Goal: Task Accomplishment & Management: Manage account settings

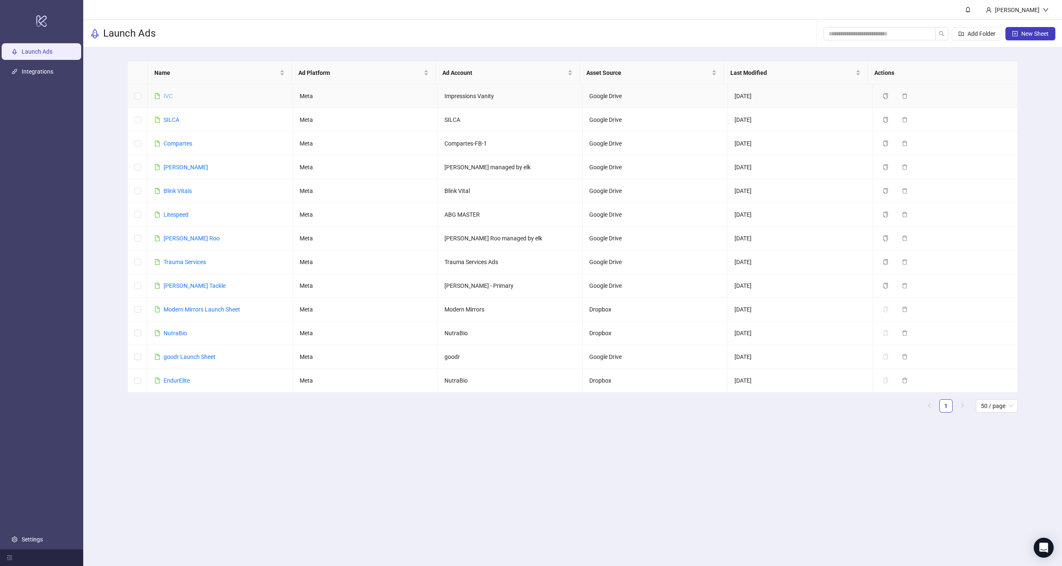
click at [166, 94] on link "IVC" at bounding box center [167, 96] width 9 height 7
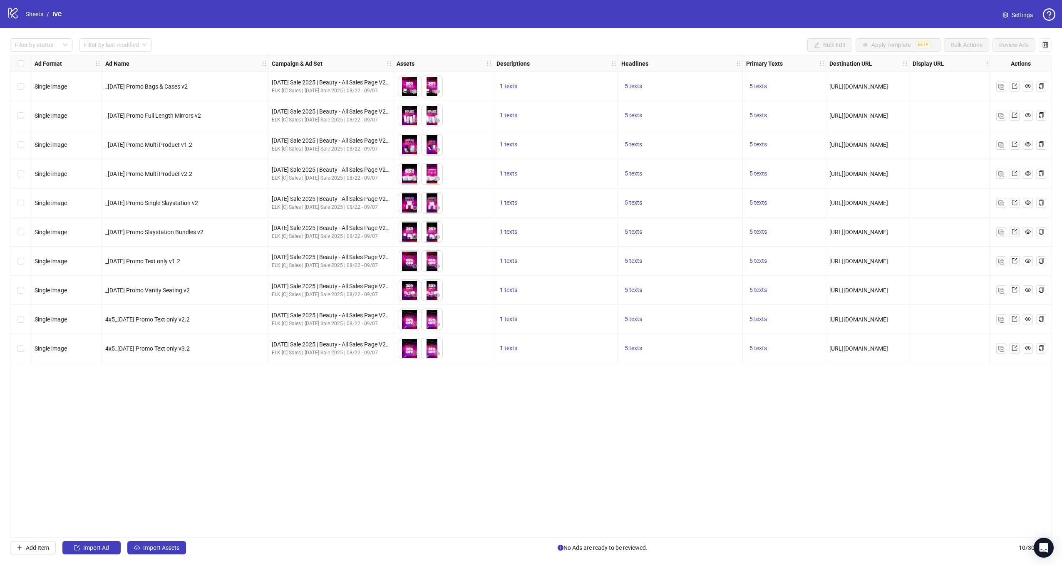
click at [185, 539] on div "Filter by status Filter by last modified Bulk Edit Apply Template BETA Bulk Act…" at bounding box center [531, 296] width 1062 height 536
click at [175, 551] on span "Import Assets" at bounding box center [161, 548] width 36 height 7
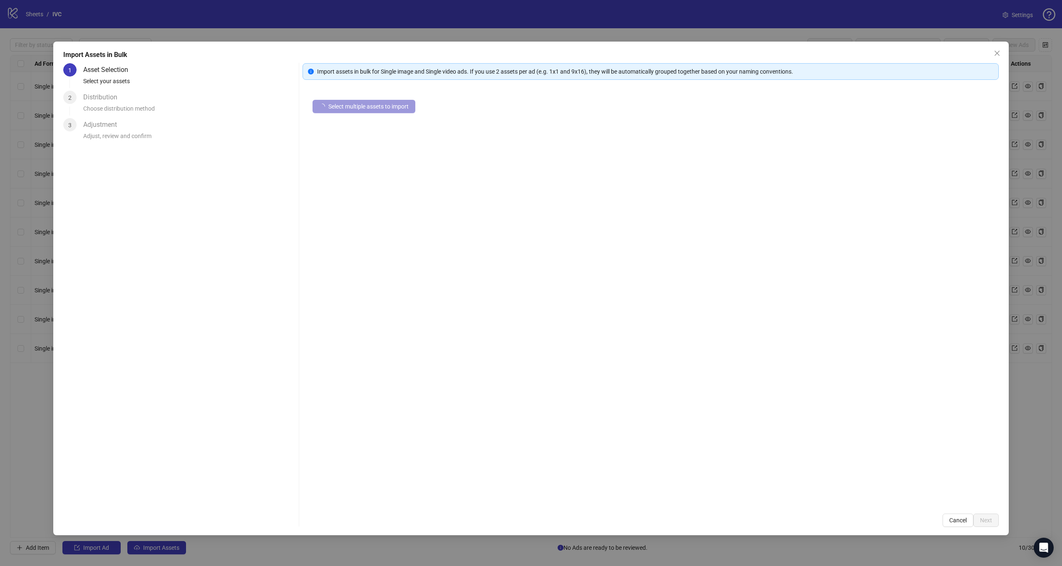
click at [369, 109] on span "Select multiple assets to import" at bounding box center [368, 106] width 80 height 7
click at [372, 109] on span "Select multiple assets to import" at bounding box center [368, 106] width 80 height 7
click at [329, 105] on div at bounding box center [324, 109] width 10 height 9
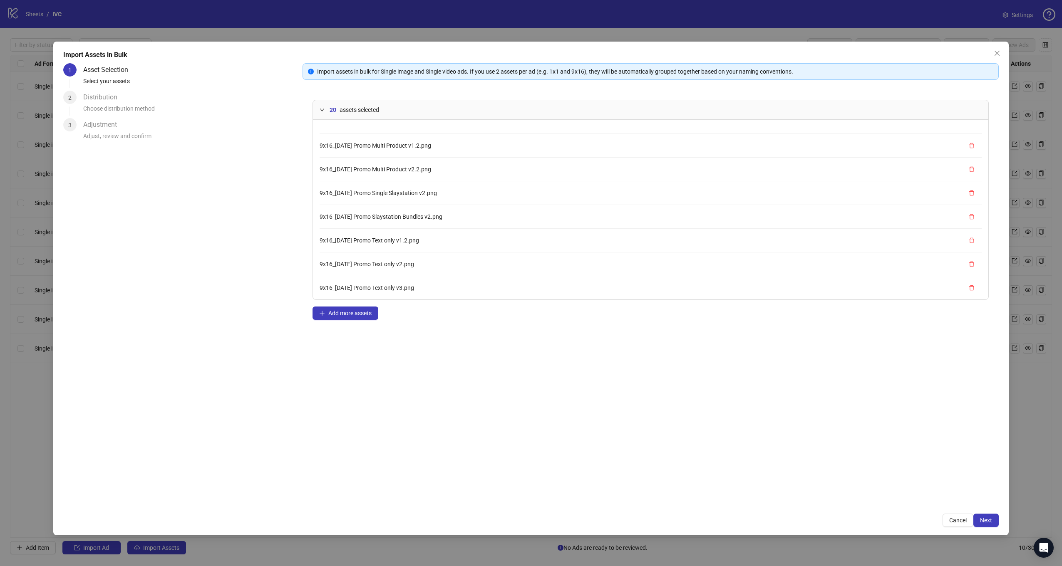
scroll to position [304, 0]
click at [988, 516] on button "Next" at bounding box center [985, 520] width 25 height 13
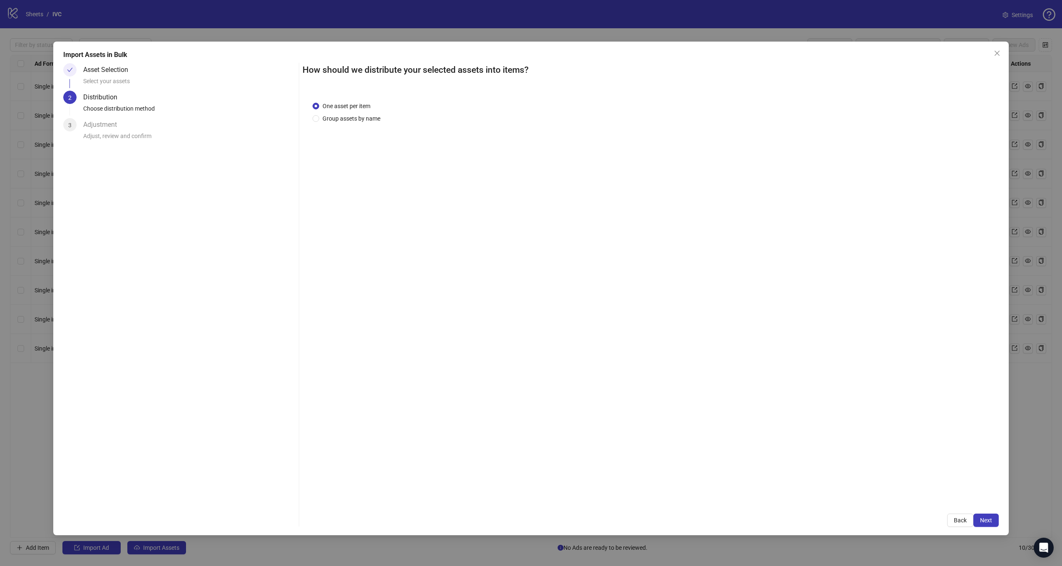
click at [352, 111] on div "One asset per item Group assets by name" at bounding box center [347, 112] width 71 height 22
click at [351, 116] on span "Group assets by name" at bounding box center [351, 118] width 64 height 9
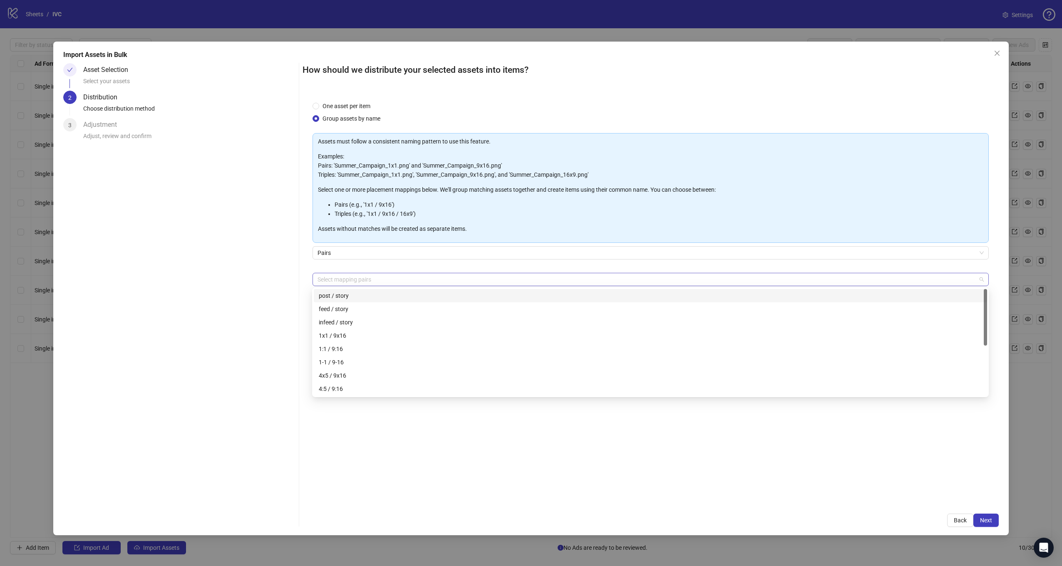
click at [354, 284] on div at bounding box center [646, 280] width 664 height 12
click at [364, 380] on div "4x5 / 9x16" at bounding box center [650, 375] width 673 height 13
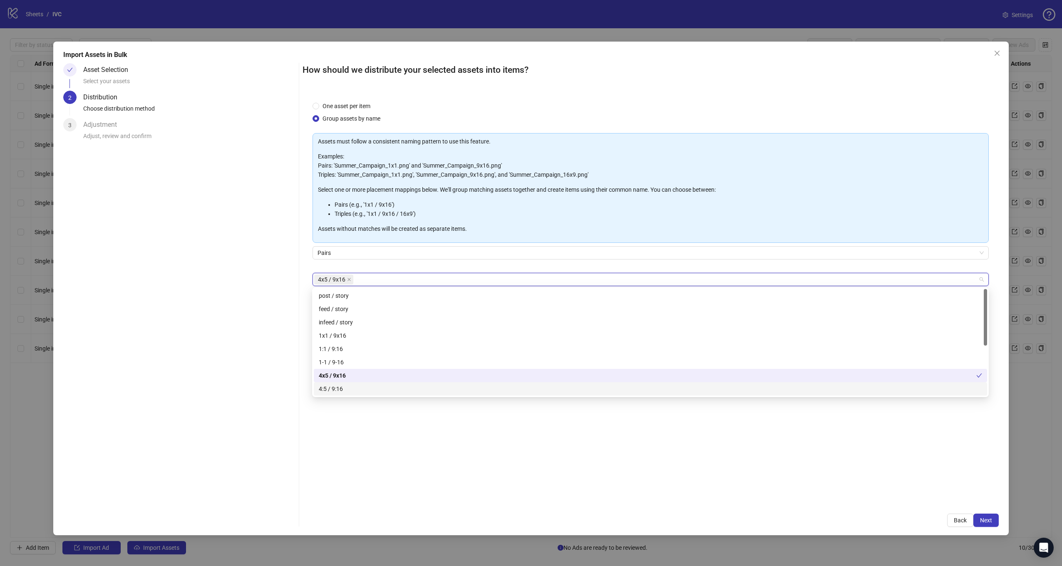
click at [542, 474] on div "One asset per item Group assets by name Assets must follow a consistent naming …" at bounding box center [650, 298] width 696 height 412
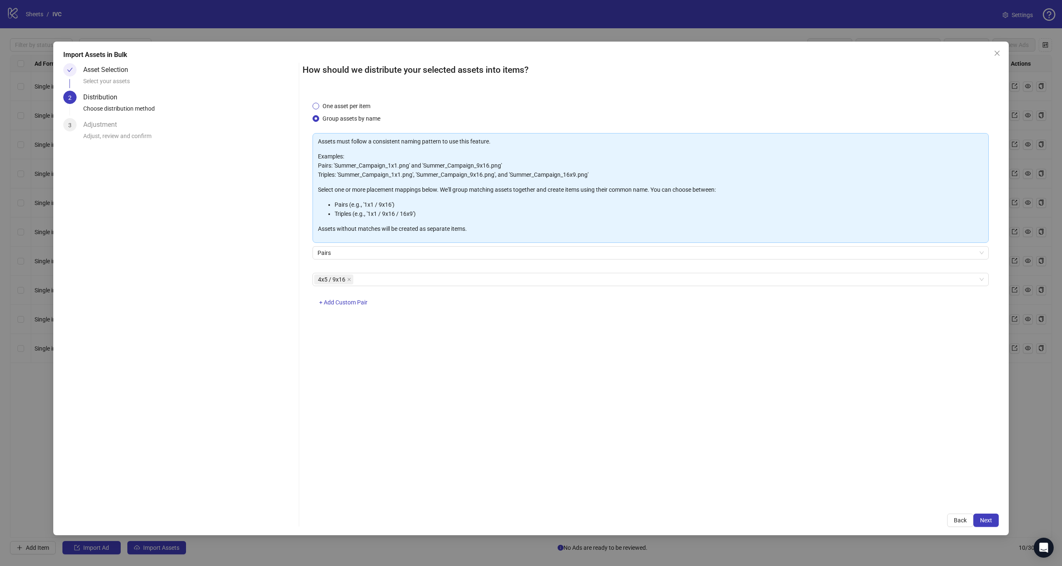
click at [322, 102] on span "One asset per item" at bounding box center [346, 105] width 54 height 9
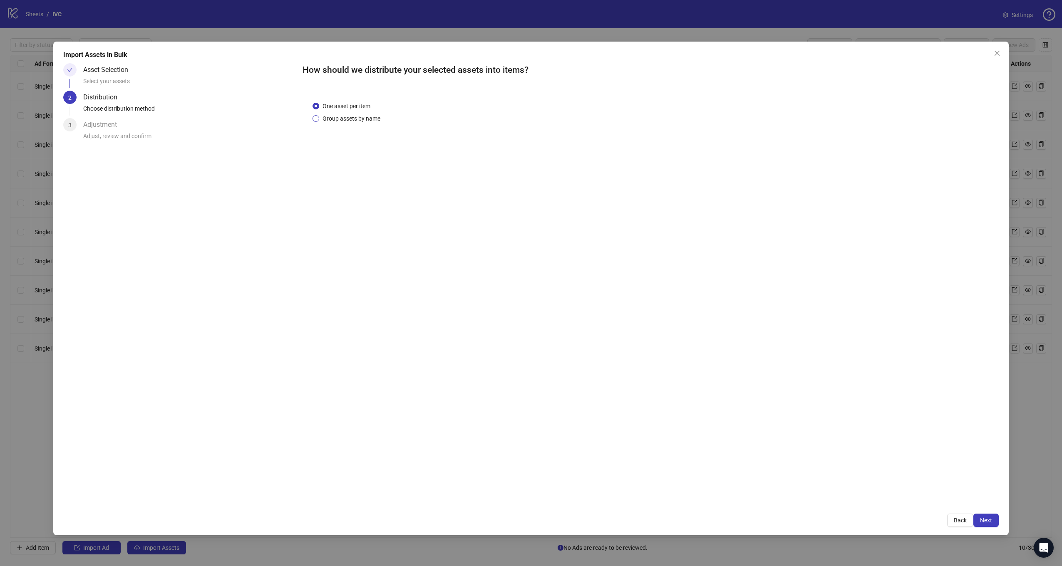
click at [322, 117] on span "Group assets by name" at bounding box center [351, 118] width 64 height 9
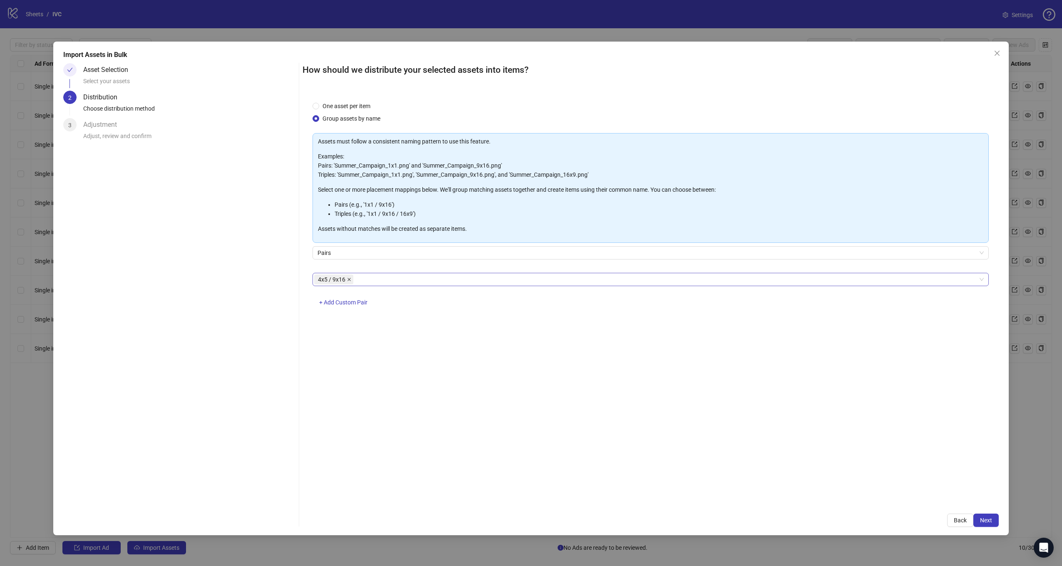
click at [349, 276] on span at bounding box center [349, 279] width 4 height 9
click at [349, 276] on div at bounding box center [646, 280] width 664 height 12
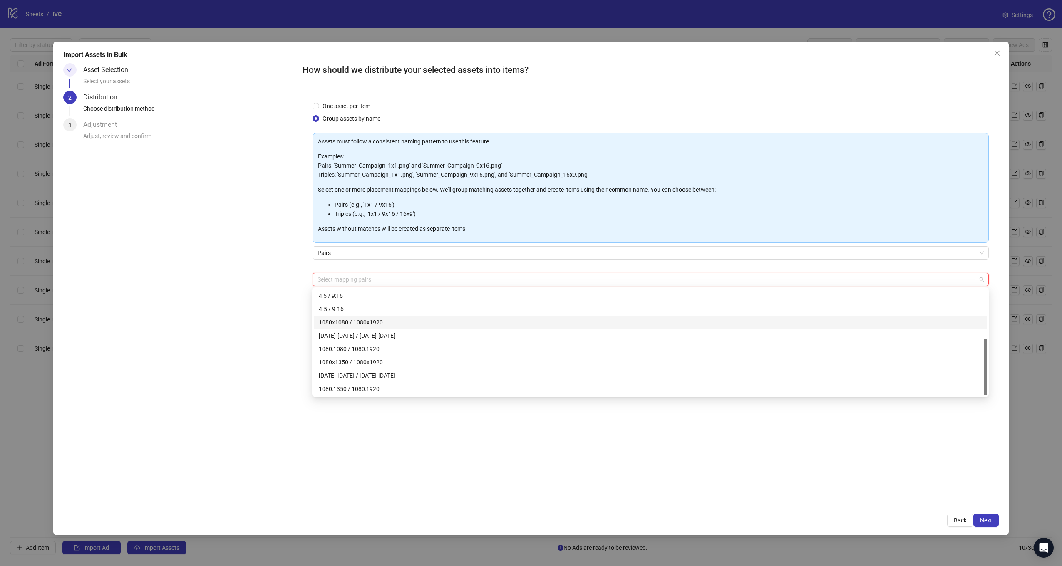
scroll to position [0, 0]
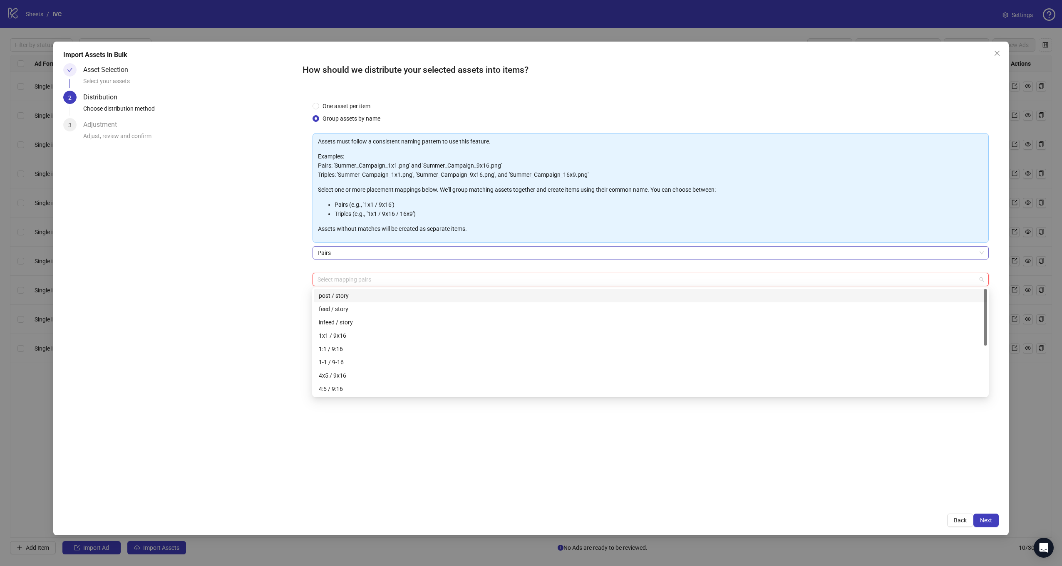
drag, startPoint x: 295, startPoint y: 271, endPoint x: 336, endPoint y: 246, distance: 47.4
click at [295, 270] on div "Asset Selection Select your assets 2 Distribution Choose distribution method 3 …" at bounding box center [531, 295] width 936 height 464
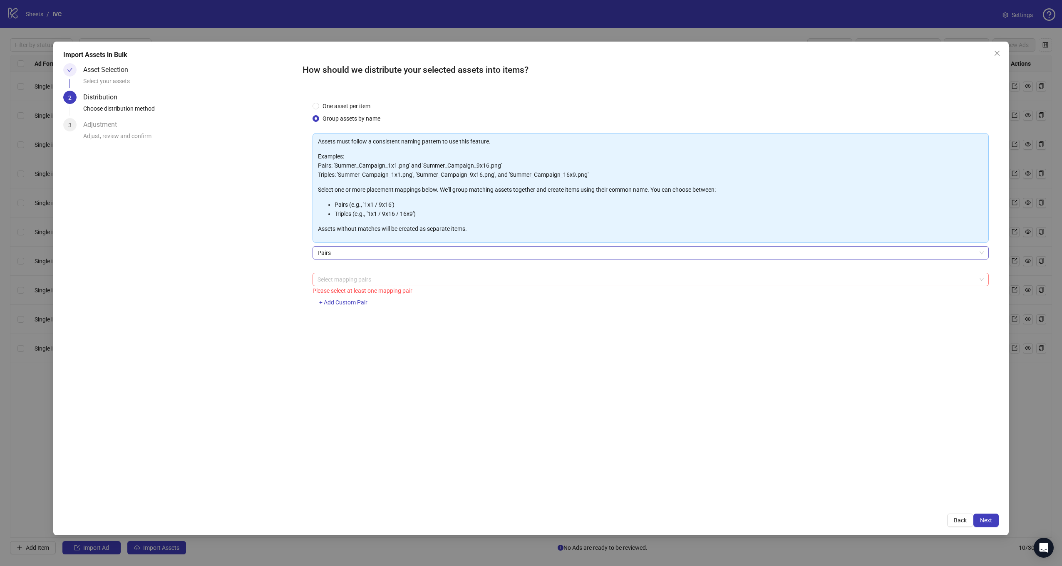
click at [336, 247] on span "Pairs" at bounding box center [650, 253] width 666 height 12
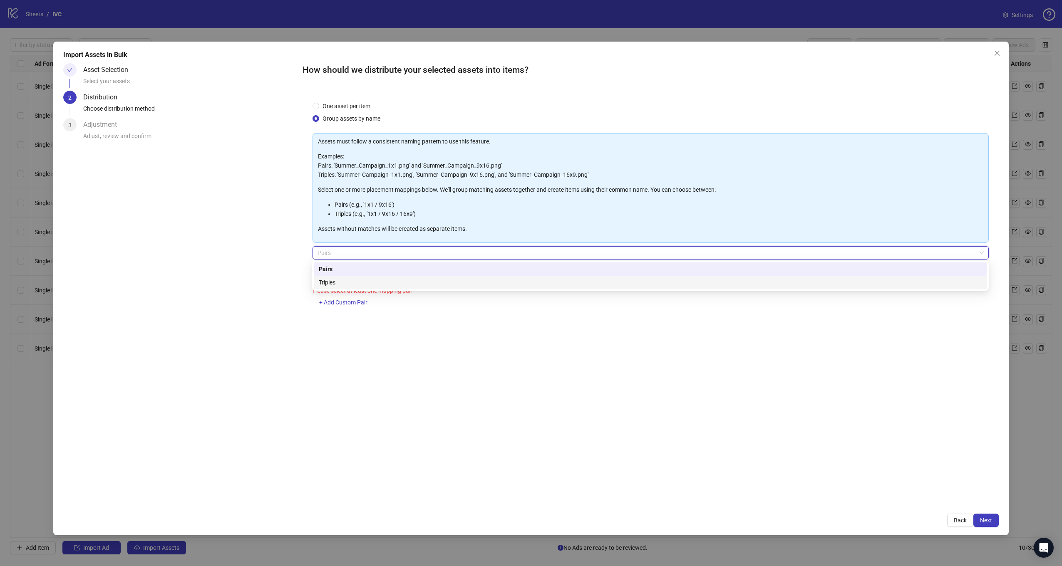
click at [339, 283] on div "Triples" at bounding box center [650, 282] width 663 height 9
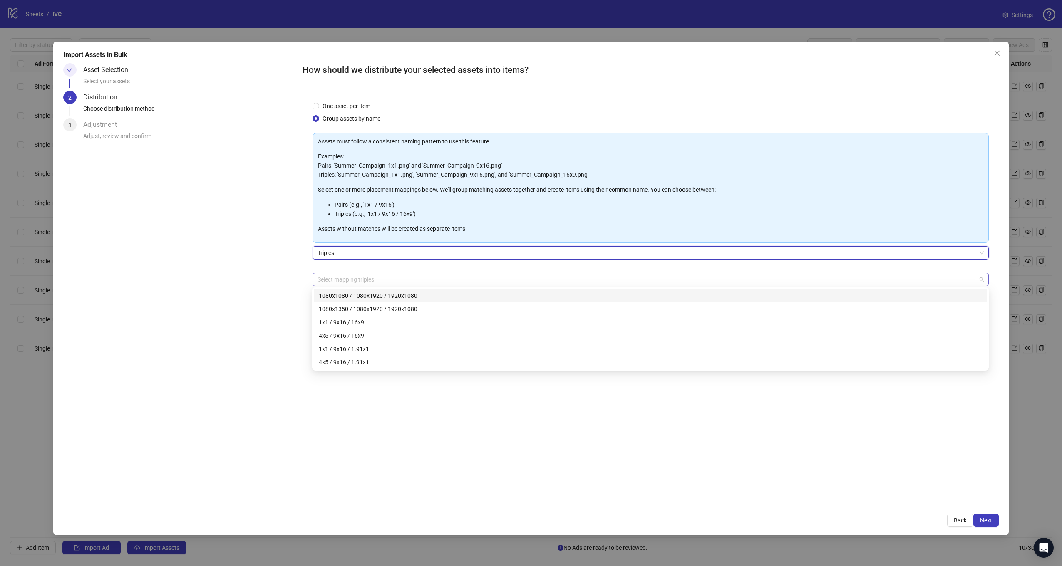
click at [344, 283] on div at bounding box center [646, 280] width 664 height 12
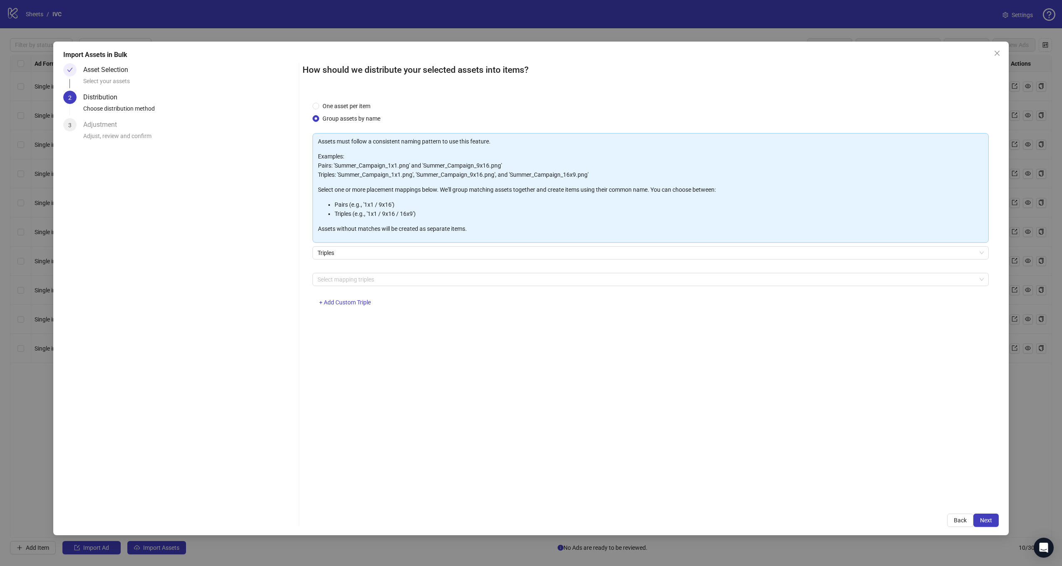
click at [211, 307] on div "Asset Selection Select your assets 2 Distribution Choose distribution method 3 …" at bounding box center [179, 295] width 232 height 464
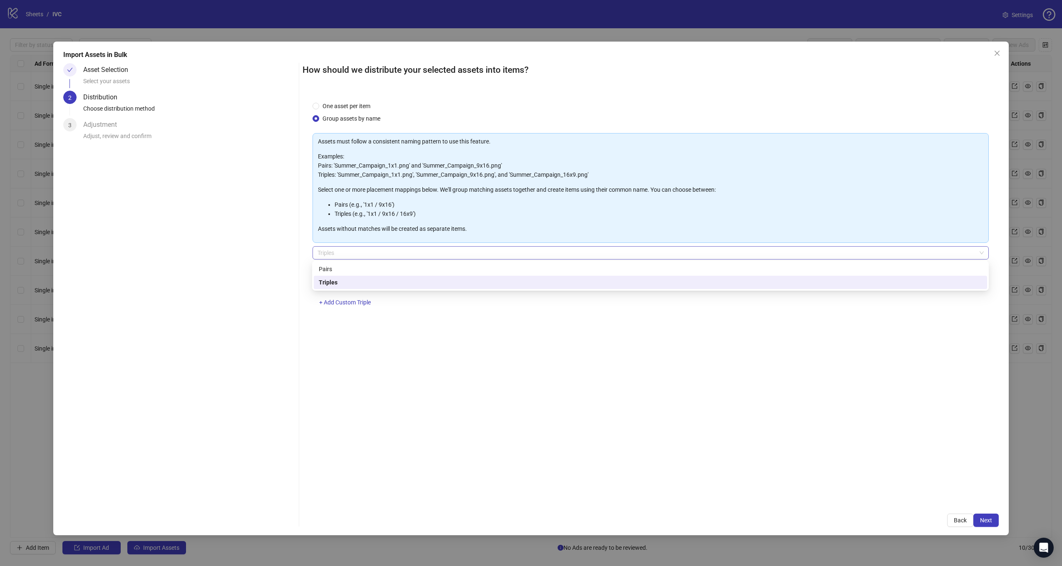
click at [363, 250] on span "Triples" at bounding box center [650, 253] width 666 height 12
click at [345, 271] on div "Pairs" at bounding box center [650, 269] width 663 height 9
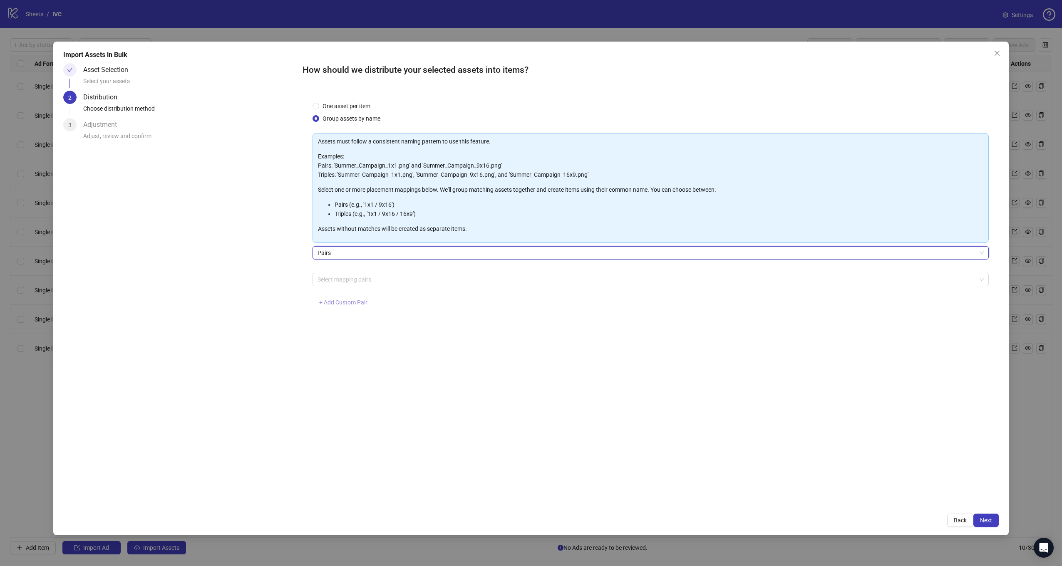
click at [346, 303] on span "+ Add Custom Pair" at bounding box center [343, 302] width 48 height 7
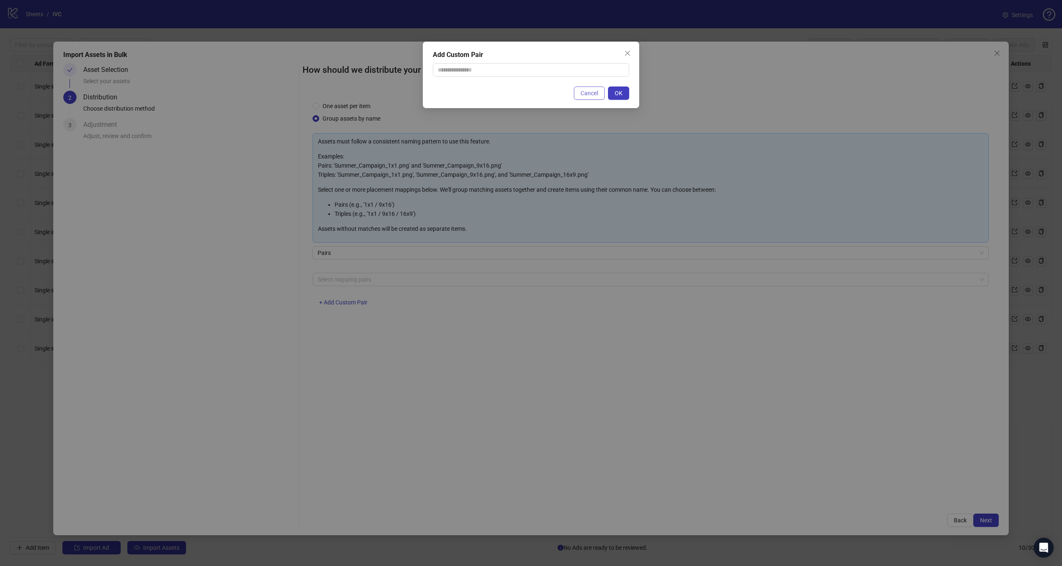
click at [580, 91] on button "Cancel" at bounding box center [589, 93] width 31 height 13
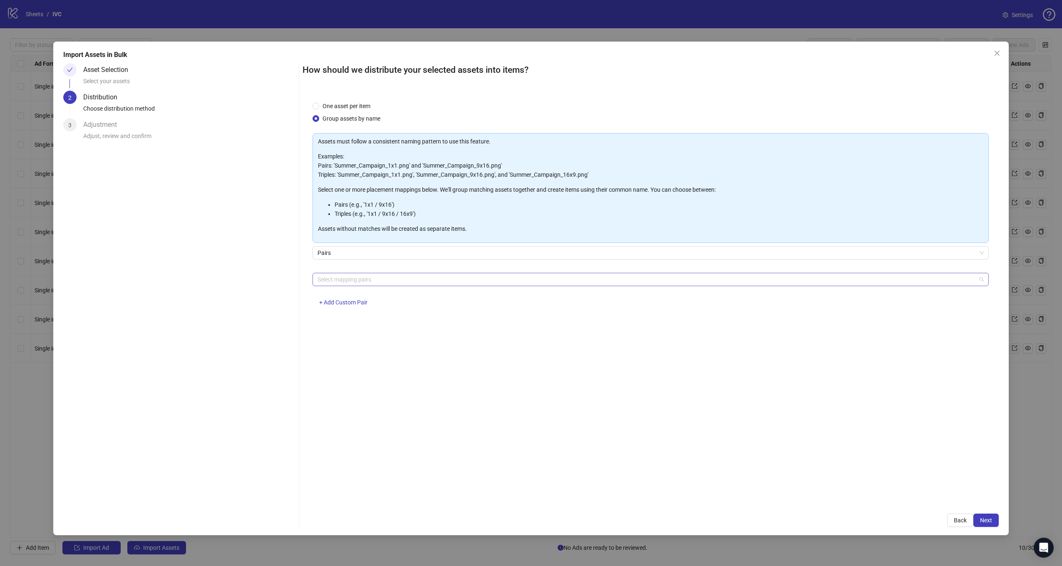
click at [343, 274] on div at bounding box center [646, 280] width 664 height 12
click at [349, 376] on div "4x5 / 9x16" at bounding box center [650, 375] width 663 height 9
click at [986, 520] on span "Next" at bounding box center [986, 520] width 12 height 7
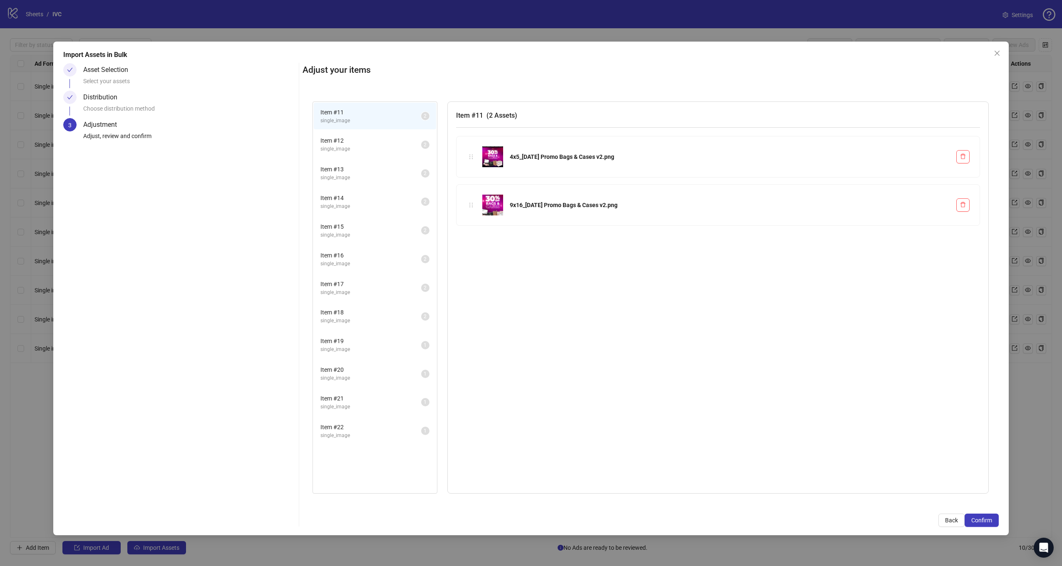
click at [380, 146] on span "single_image" at bounding box center [370, 149] width 101 height 8
click at [374, 201] on span "Item # 14" at bounding box center [370, 197] width 101 height 9
click at [379, 304] on li "Item # 18 single_image 2" at bounding box center [375, 316] width 122 height 27
click at [385, 421] on li "Item # 22 single_image 1" at bounding box center [375, 431] width 122 height 27
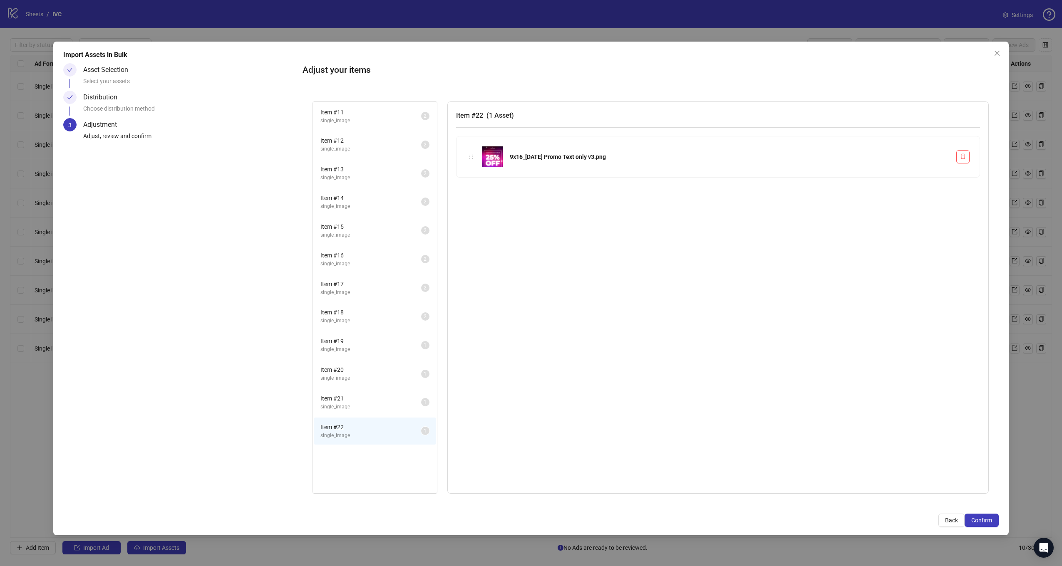
click at [382, 401] on span "Item # 21" at bounding box center [370, 398] width 101 height 9
click at [391, 375] on span "single_image" at bounding box center [370, 378] width 101 height 8
click at [391, 341] on span "Item # 19" at bounding box center [370, 341] width 101 height 9
drag, startPoint x: 597, startPoint y: 156, endPoint x: 608, endPoint y: 156, distance: 10.8
click at [608, 156] on div "4x5_Labor Day Promo Text only v2.2.png" at bounding box center [730, 156] width 440 height 9
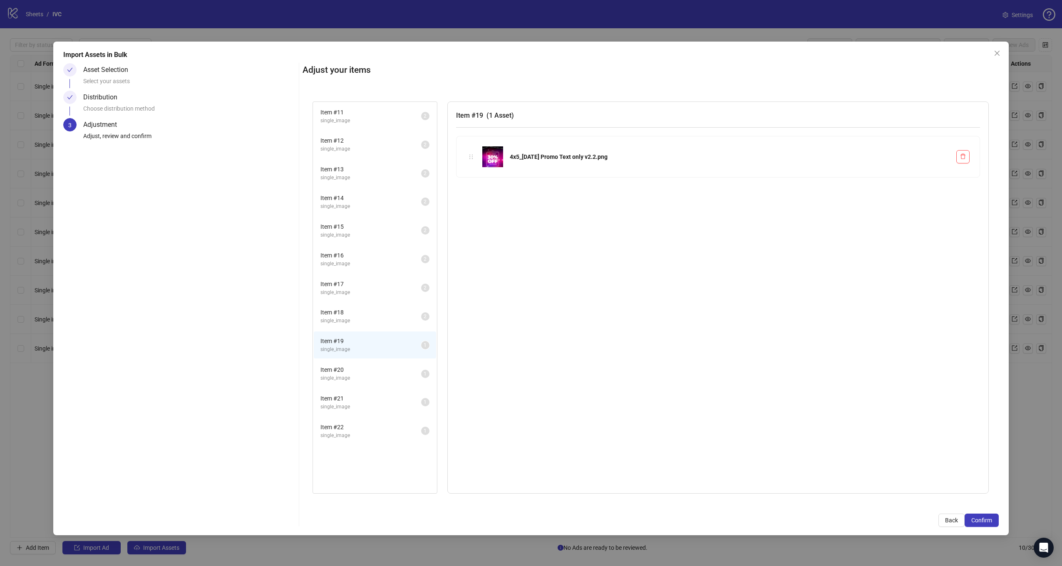
click at [990, 513] on div "Adjust your items Item # 11 single_image 2 Item # 12 single_image 2 Item # 13 s…" at bounding box center [650, 295] width 696 height 464
click at [987, 520] on span "Confirm" at bounding box center [981, 520] width 21 height 7
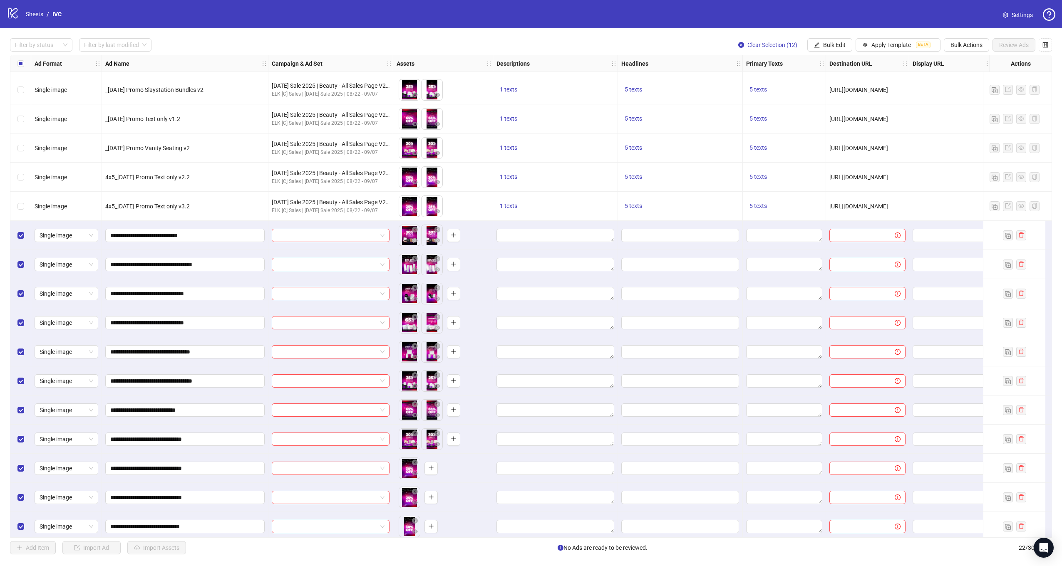
scroll to position [178, 0]
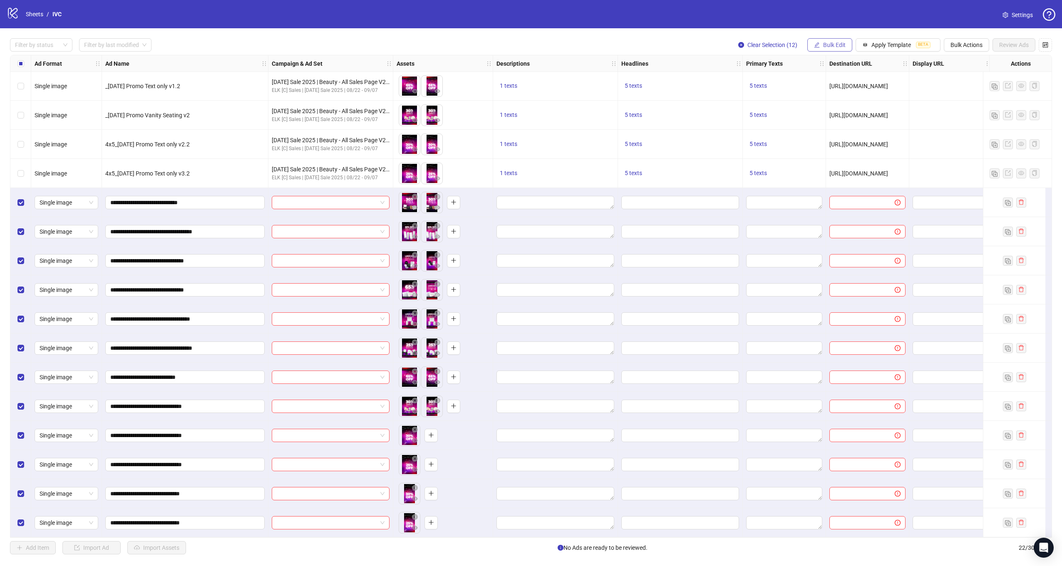
click at [828, 40] on button "Bulk Edit" at bounding box center [829, 44] width 45 height 13
click at [826, 91] on span "Campaign & Ad Set" at bounding box center [839, 88] width 50 height 9
click at [788, 84] on input "search" at bounding box center [803, 80] width 107 height 12
click at [570, 23] on div "logo/logo-mobile Sheets / IVC Settings" at bounding box center [531, 14] width 1062 height 28
click at [829, 40] on button "Bulk Edit" at bounding box center [829, 44] width 45 height 13
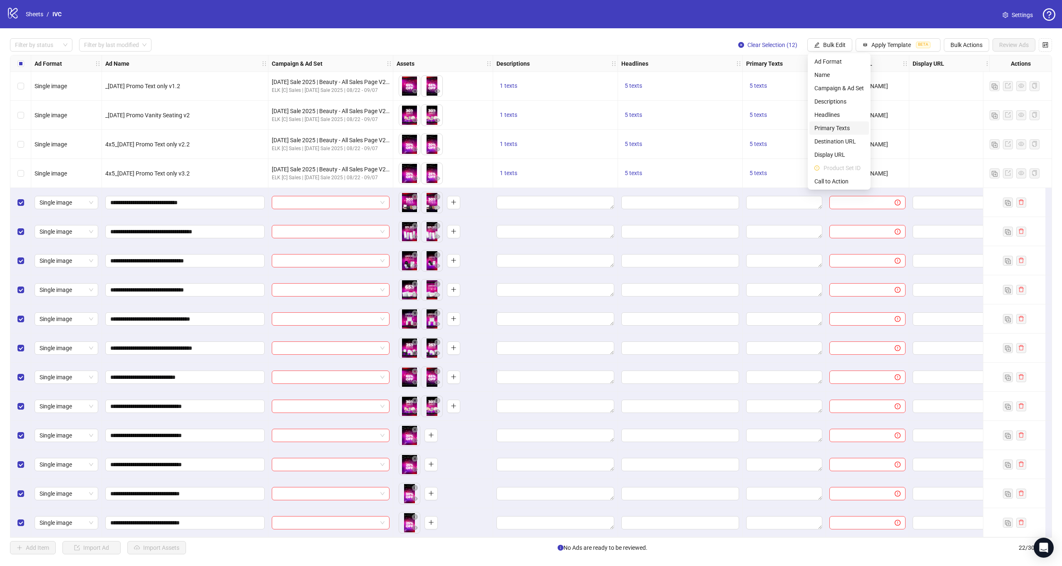
click at [831, 127] on span "Primary Texts" at bounding box center [839, 128] width 50 height 9
click at [770, 104] on button "Add" at bounding box center [807, 105] width 125 height 10
click at [786, 129] on button "Add" at bounding box center [807, 131] width 125 height 10
click at [827, 48] on span "Bulk Edit" at bounding box center [834, 45] width 22 height 7
click at [943, 26] on div "logo/logo-mobile Sheets / IVC Settings" at bounding box center [531, 14] width 1062 height 28
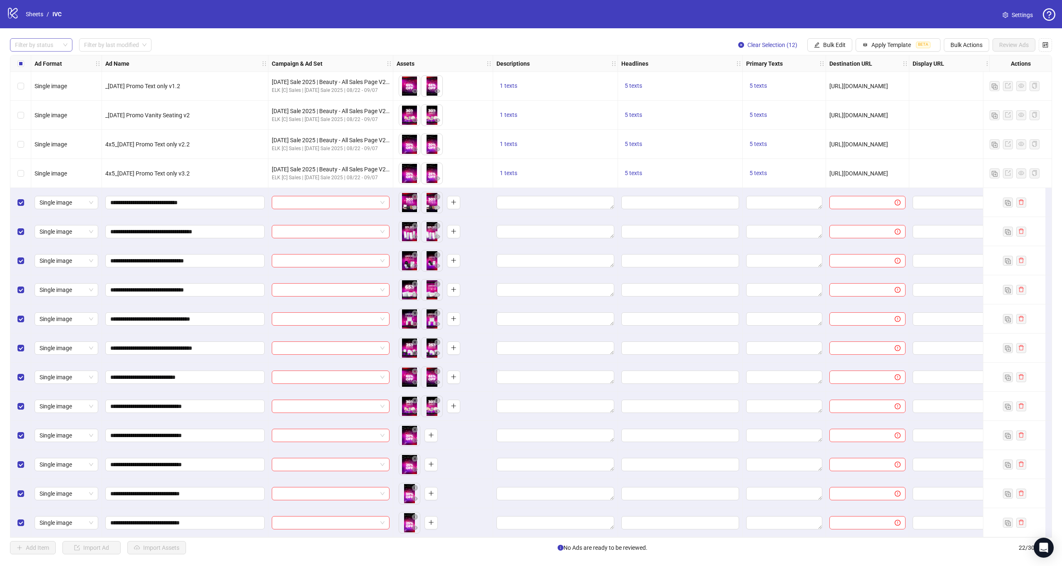
click at [64, 51] on div "Filter by status" at bounding box center [41, 44] width 62 height 13
drag, startPoint x: 50, startPoint y: 80, endPoint x: 51, endPoint y: 88, distance: 7.9
click at [51, 88] on div "Draft Launched Error" at bounding box center [41, 75] width 59 height 40
click at [51, 88] on div "Error" at bounding box center [41, 88] width 49 height 9
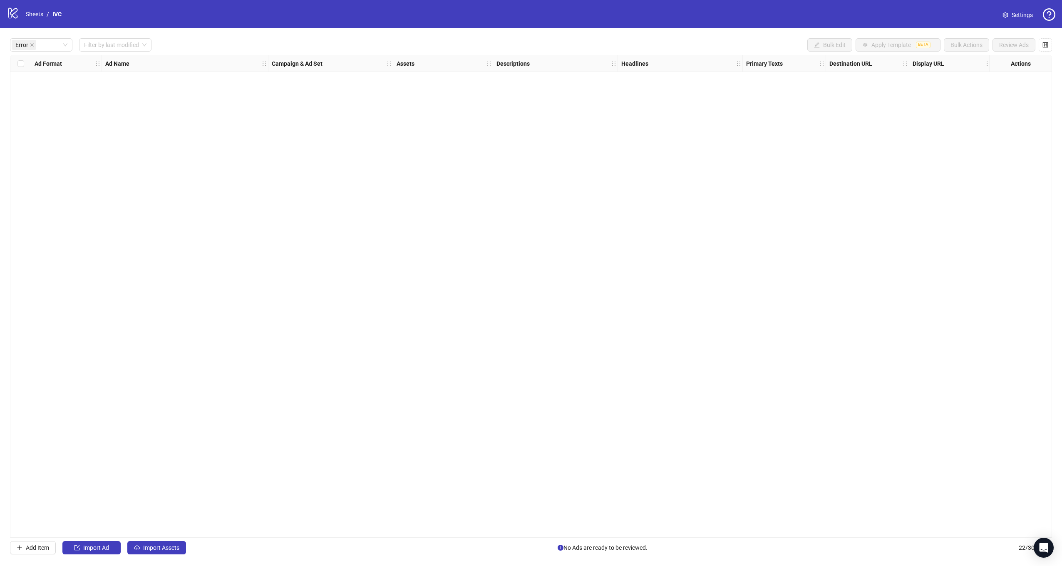
click at [485, 12] on div "logo/logo-mobile Sheets / IVC Settings" at bounding box center [531, 14] width 1048 height 15
click at [62, 48] on div "Error" at bounding box center [37, 45] width 50 height 12
click at [39, 64] on div "Draft" at bounding box center [41, 61] width 49 height 9
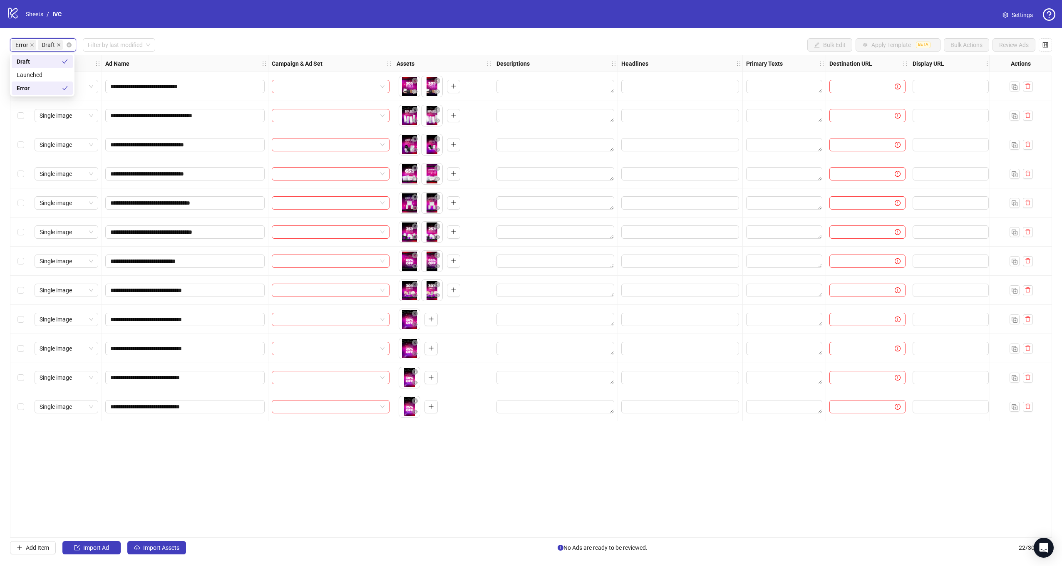
click at [58, 44] on icon "close" at bounding box center [58, 44] width 3 height 3
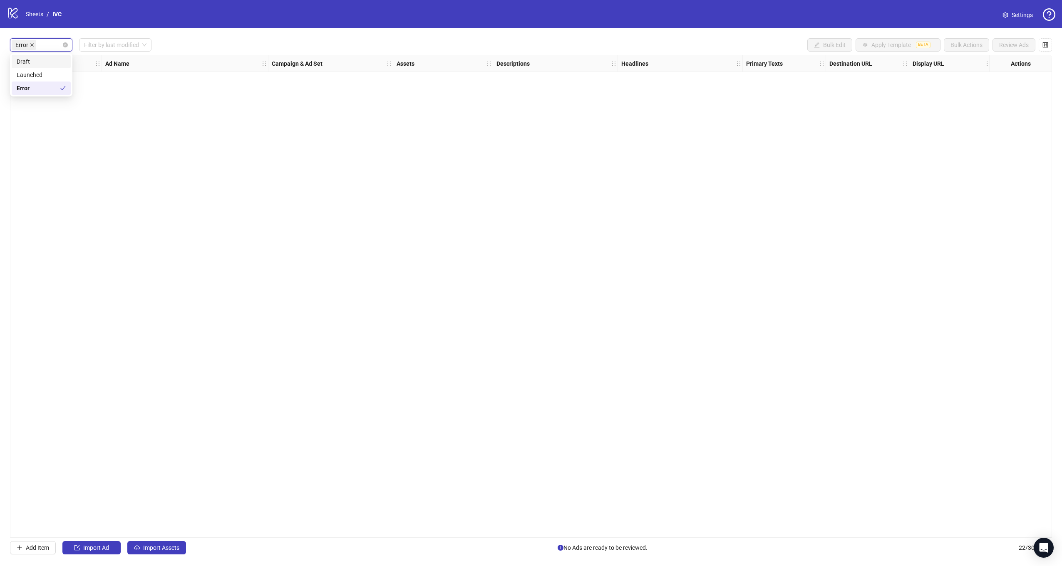
click at [32, 44] on icon "close" at bounding box center [31, 44] width 3 height 3
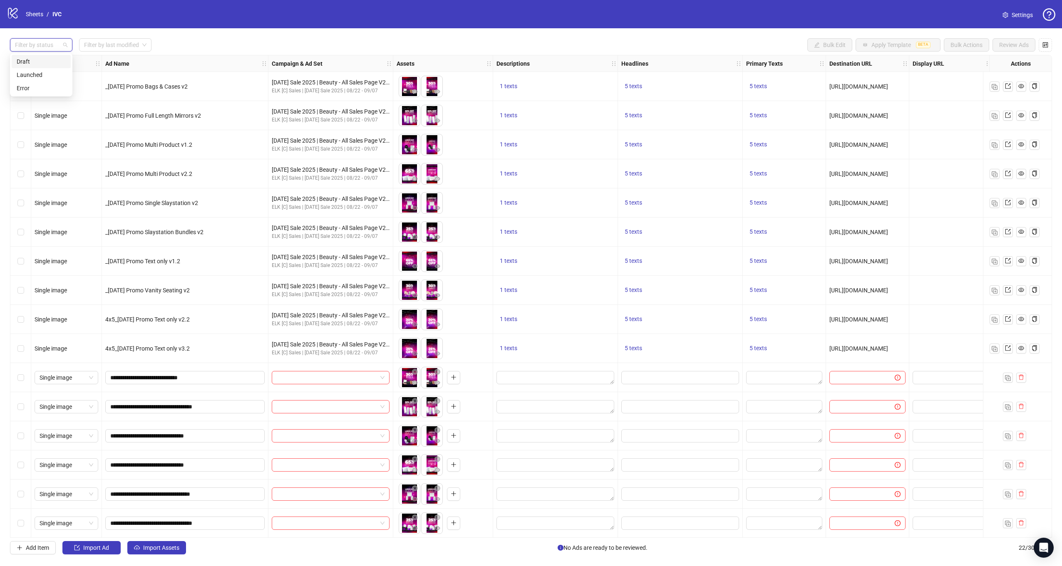
click at [1023, 16] on span "Settings" at bounding box center [1021, 14] width 21 height 9
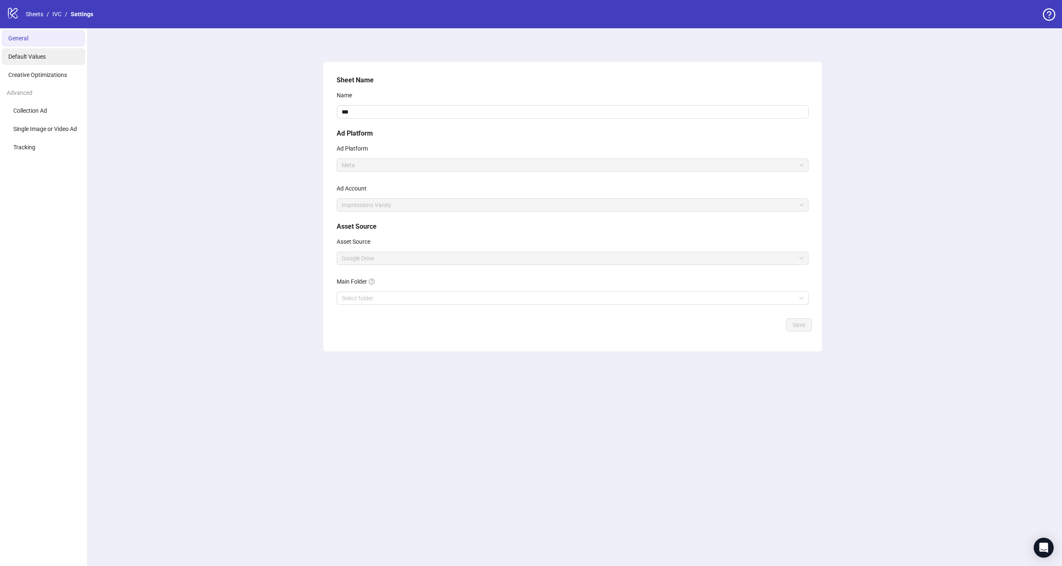
click at [35, 59] on span "Default Values" at bounding box center [26, 56] width 37 height 7
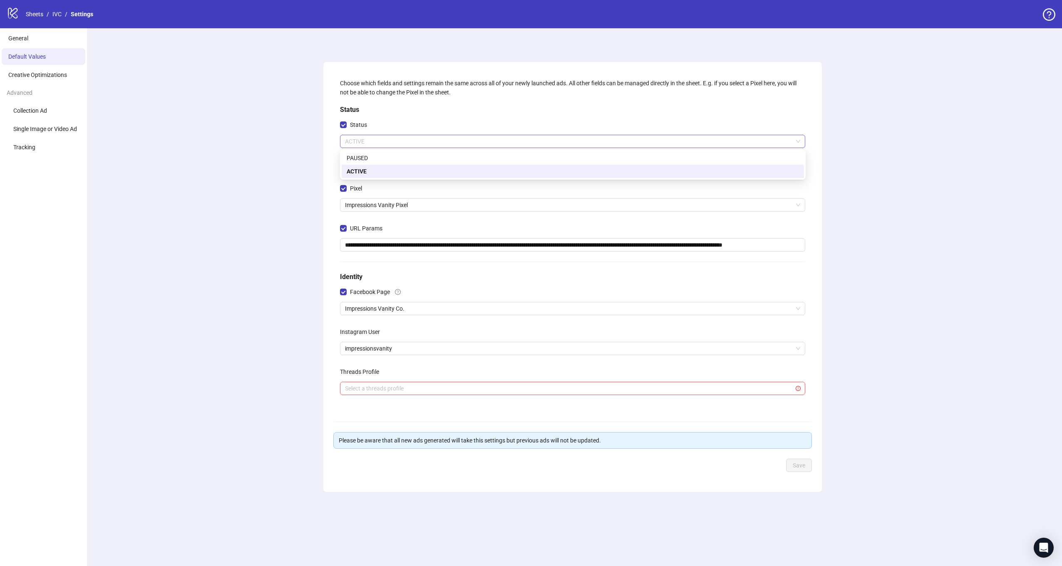
click at [379, 139] on span "ACTIVE" at bounding box center [572, 141] width 455 height 12
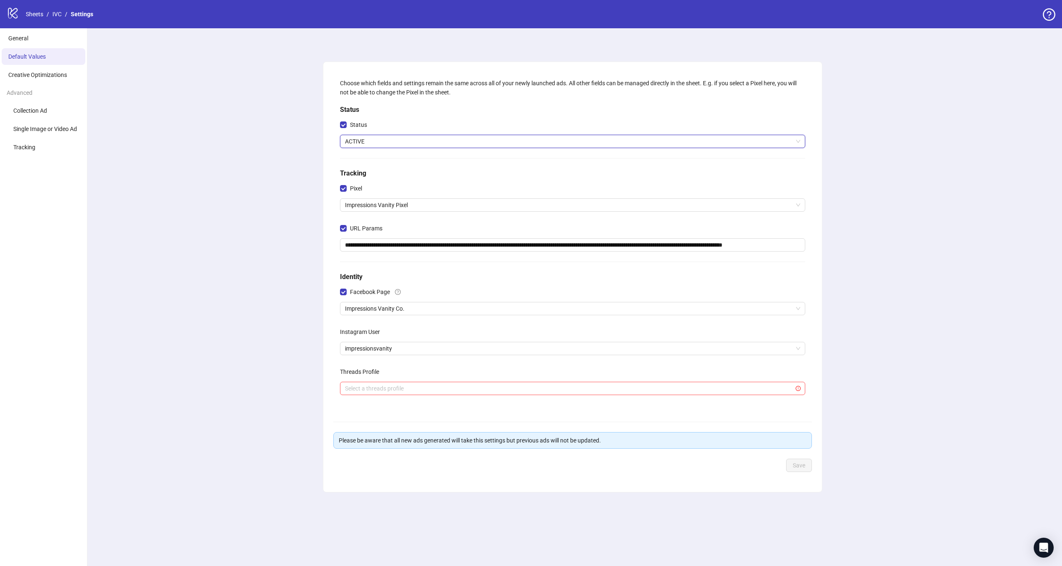
click at [266, 153] on div "**********" at bounding box center [572, 297] width 978 height 538
drag, startPoint x: 380, startPoint y: 248, endPoint x: 895, endPoint y: 244, distance: 515.0
click at [895, 244] on div "**********" at bounding box center [572, 297] width 978 height 538
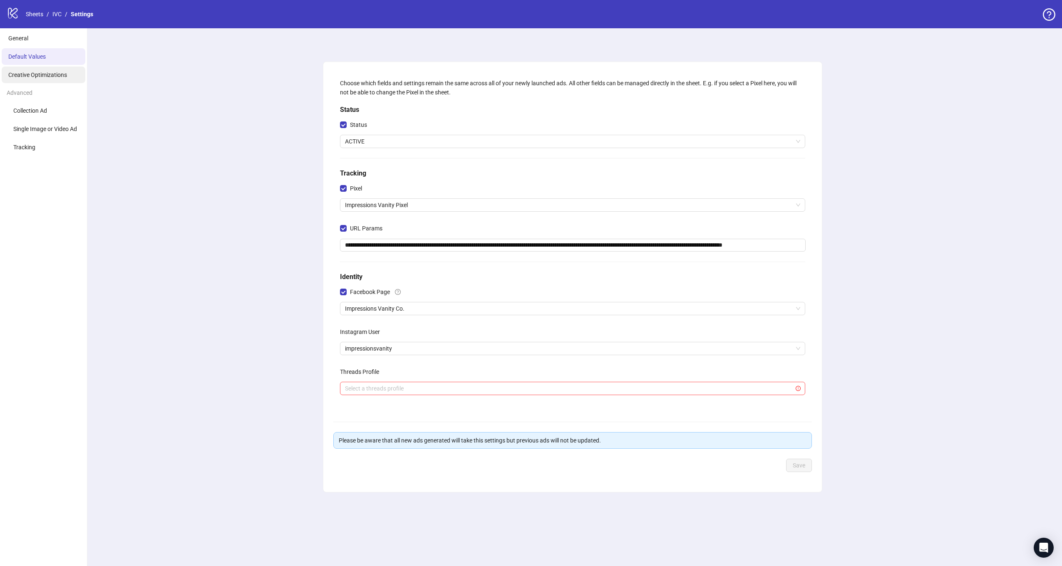
click at [50, 74] on span "Creative Optimizations" at bounding box center [37, 75] width 59 height 7
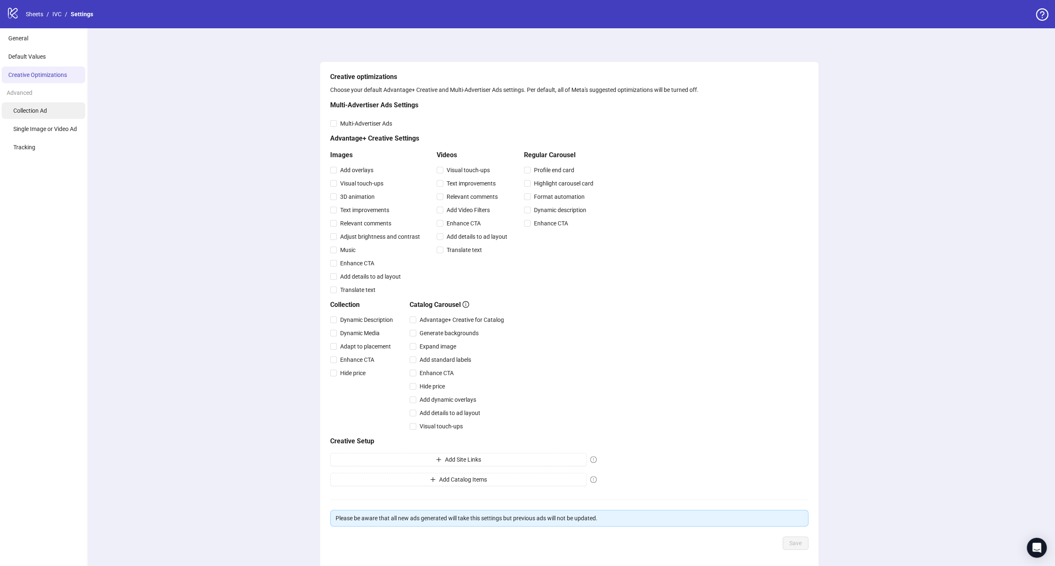
click at [52, 113] on li "Collection Ad" at bounding box center [44, 110] width 84 height 17
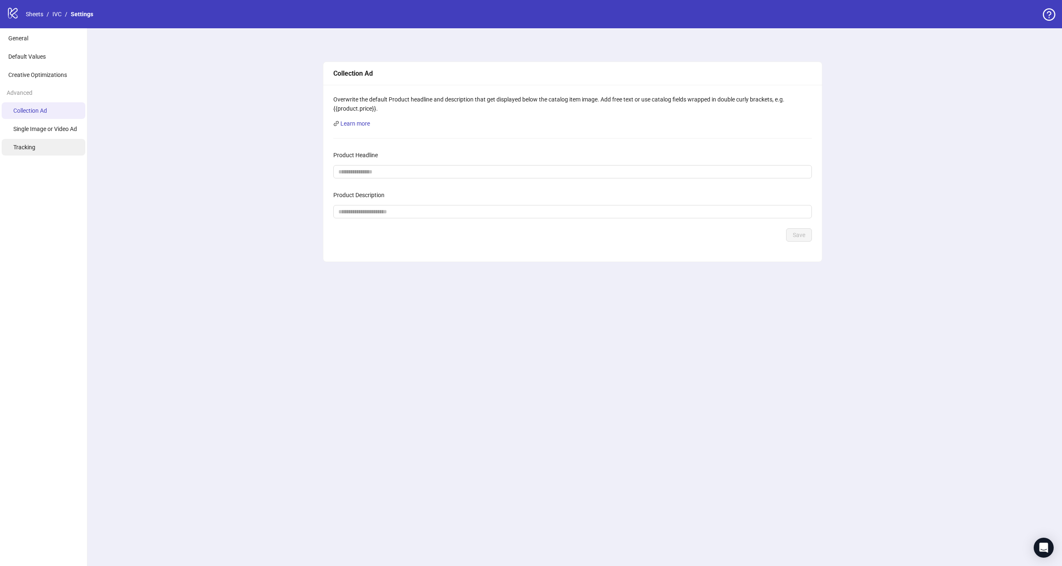
click at [57, 144] on li "Tracking" at bounding box center [44, 147] width 84 height 17
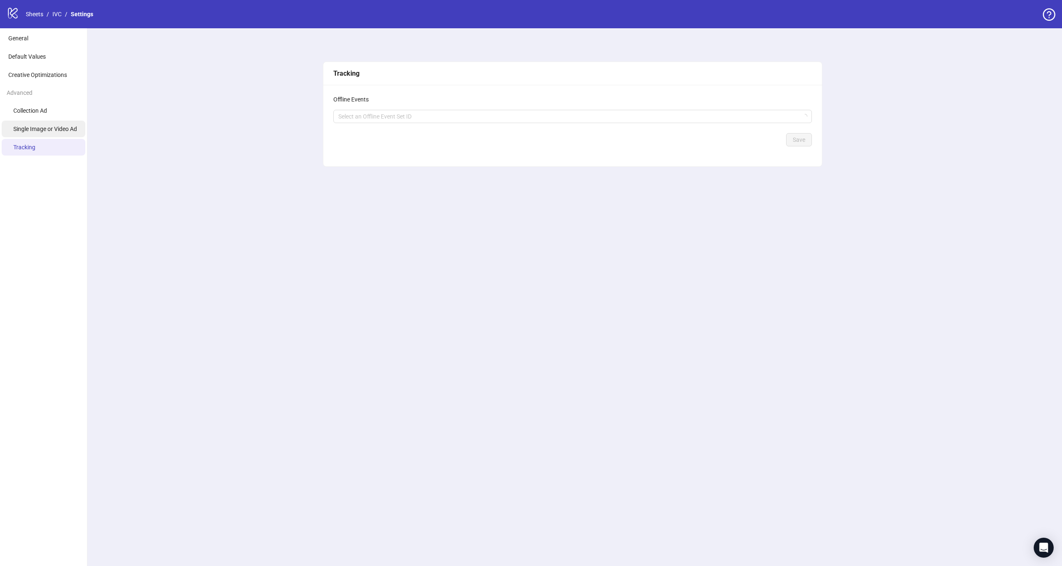
click at [59, 134] on li "Single Image or Video Ad" at bounding box center [44, 129] width 84 height 17
